Goal: Check status: Check status

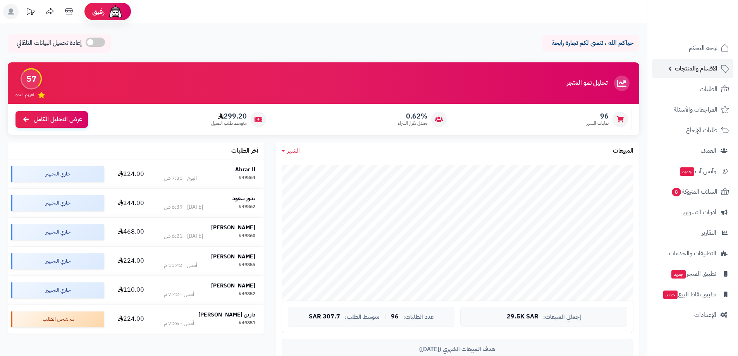
click at [697, 70] on span "الأقسام والمنتجات" at bounding box center [696, 68] width 43 height 11
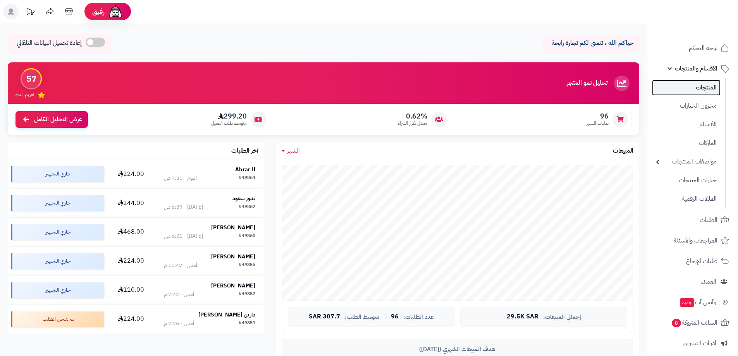
click at [692, 85] on link "المنتجات" at bounding box center [686, 88] width 69 height 16
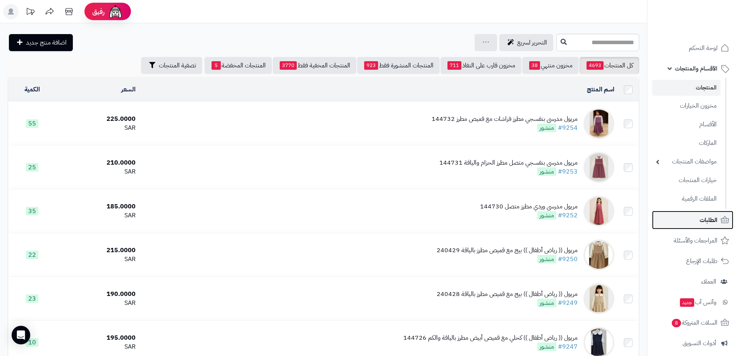
click at [706, 219] on span "الطلبات" at bounding box center [709, 220] width 18 height 11
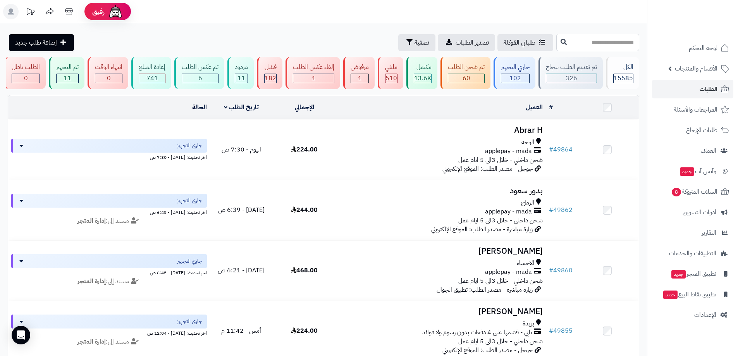
click at [628, 42] on input "text" at bounding box center [597, 42] width 83 height 17
type input "*****"
click at [558, 46] on button at bounding box center [564, 41] width 12 height 15
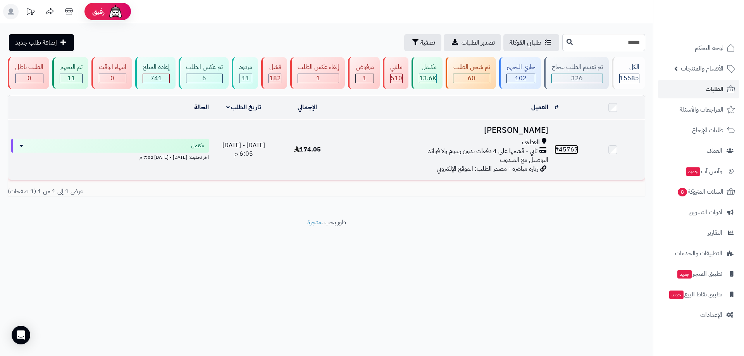
click at [573, 148] on link "# 45767" at bounding box center [566, 149] width 24 height 9
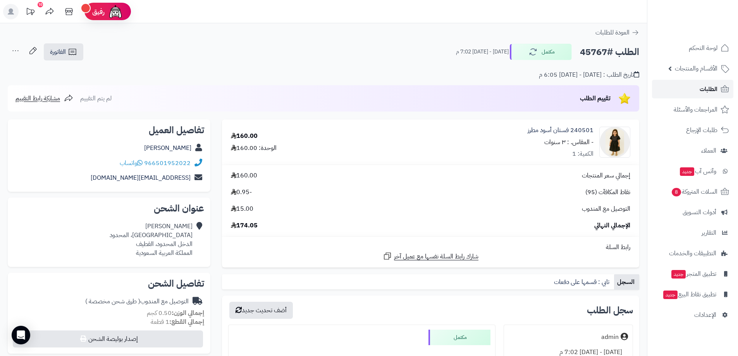
click at [722, 91] on icon at bounding box center [724, 88] width 9 height 9
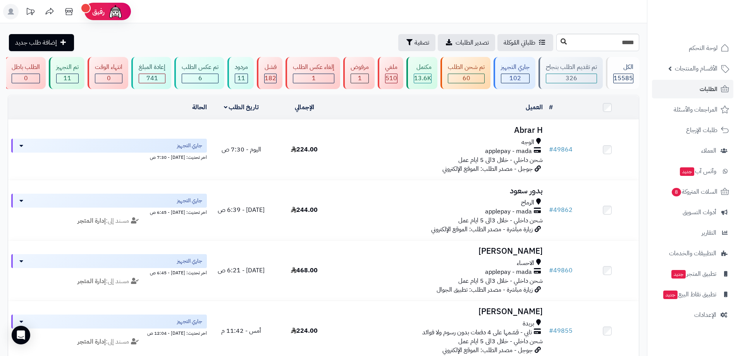
type input "*****"
click at [558, 43] on button at bounding box center [564, 41] width 12 height 15
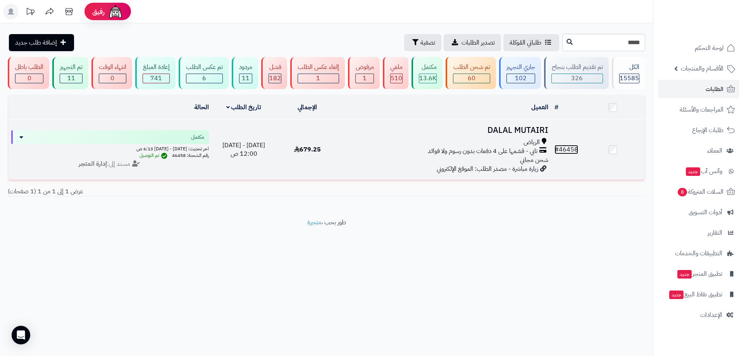
click at [566, 150] on link "# 46458" at bounding box center [566, 149] width 24 height 9
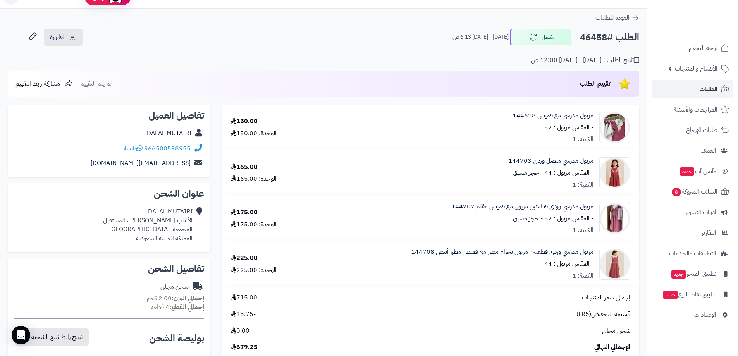
scroll to position [12, 0]
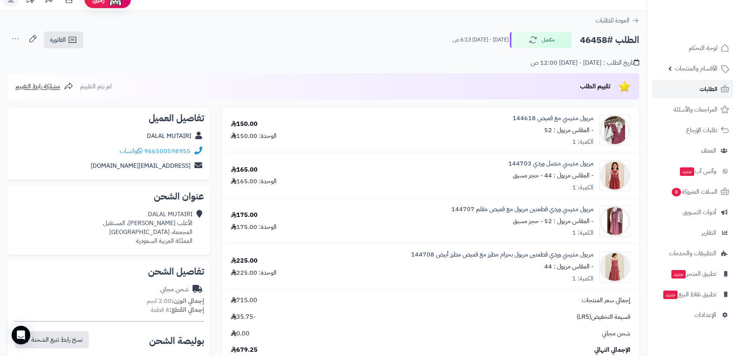
click at [705, 95] on link "الطلبات" at bounding box center [692, 89] width 81 height 19
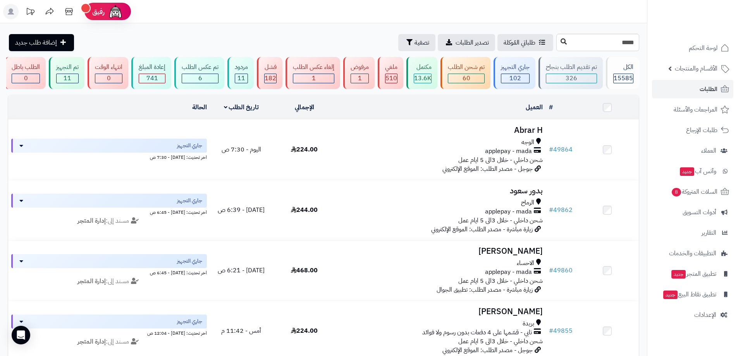
type input "*****"
click at [558, 46] on button at bounding box center [564, 41] width 12 height 15
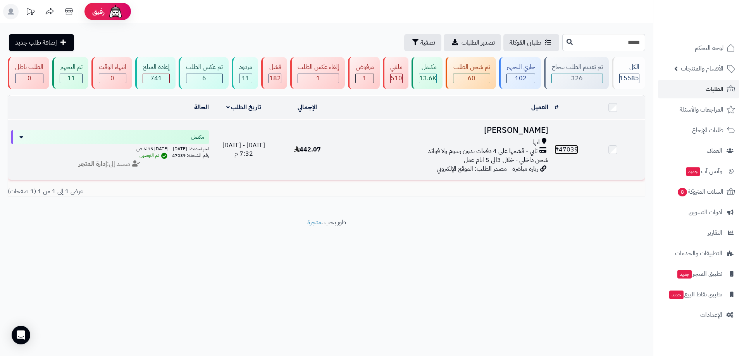
click at [567, 150] on link "# 47039" at bounding box center [566, 149] width 24 height 9
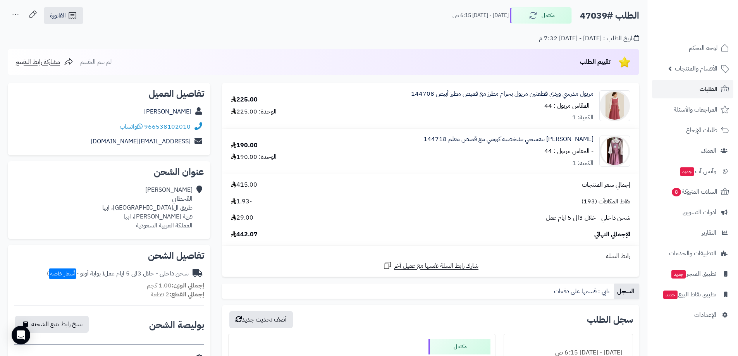
scroll to position [29, 0]
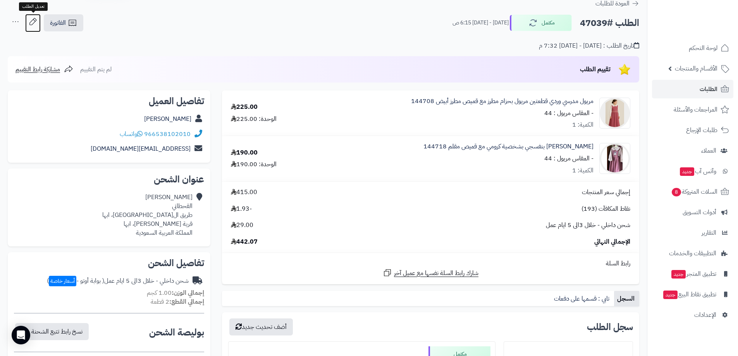
click at [33, 19] on icon at bounding box center [32, 21] width 7 height 7
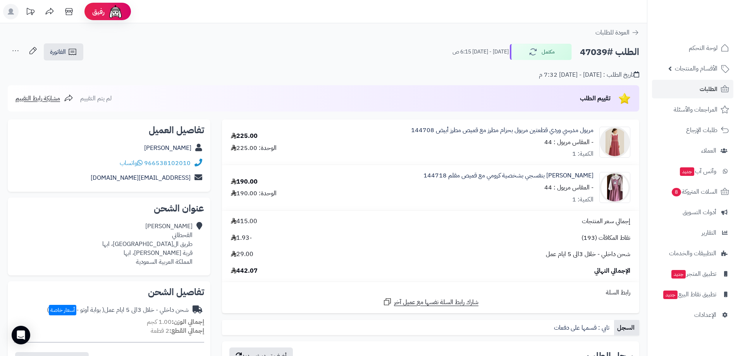
scroll to position [29, 0]
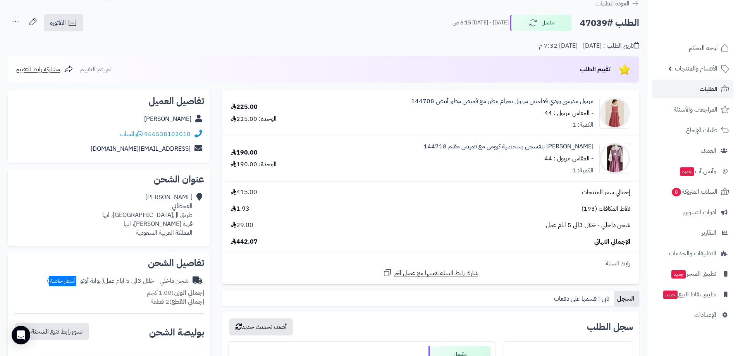
click at [12, 25] on icon at bounding box center [15, 21] width 15 height 15
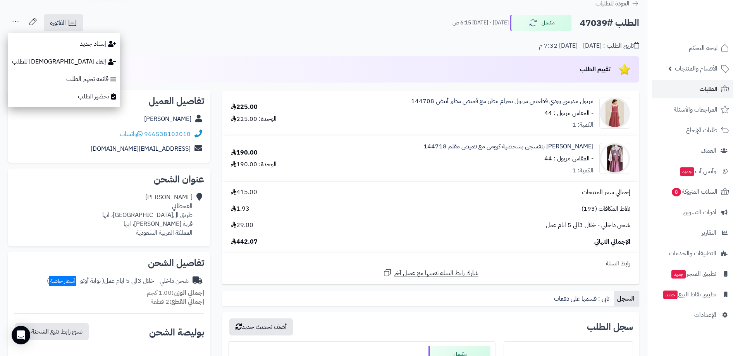
click at [332, 64] on div "تقييم الطلب لم يتم التقييم مشاركة رابط التقييم" at bounding box center [324, 69] width 632 height 26
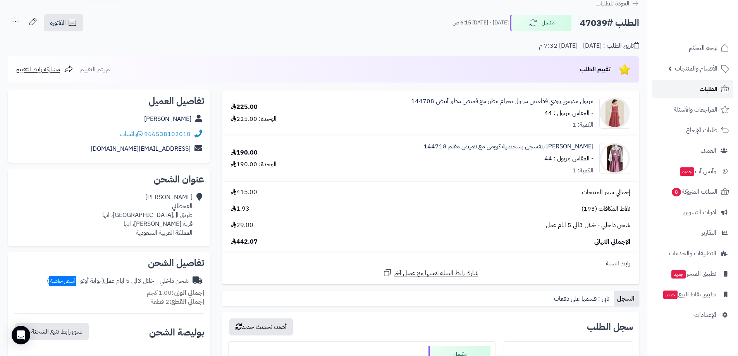
click at [708, 91] on span "الطلبات" at bounding box center [709, 89] width 18 height 11
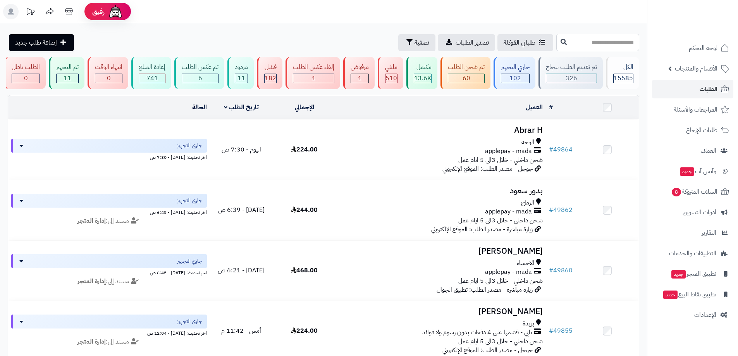
click at [564, 43] on input "text" at bounding box center [597, 42] width 83 height 17
type input "*****"
click at [561, 43] on icon at bounding box center [564, 41] width 6 height 6
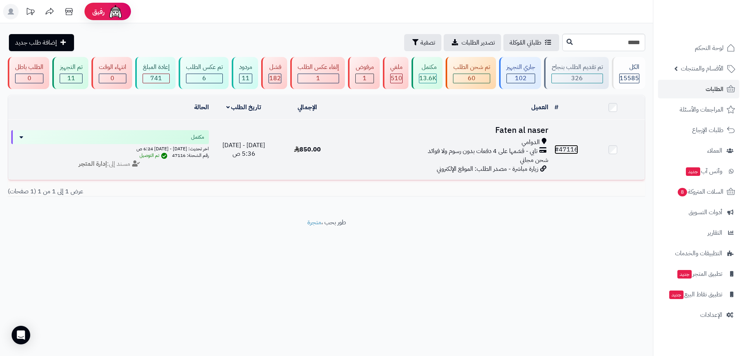
click at [573, 151] on link "# 47116" at bounding box center [566, 149] width 24 height 9
